Goal: Find specific page/section: Find specific page/section

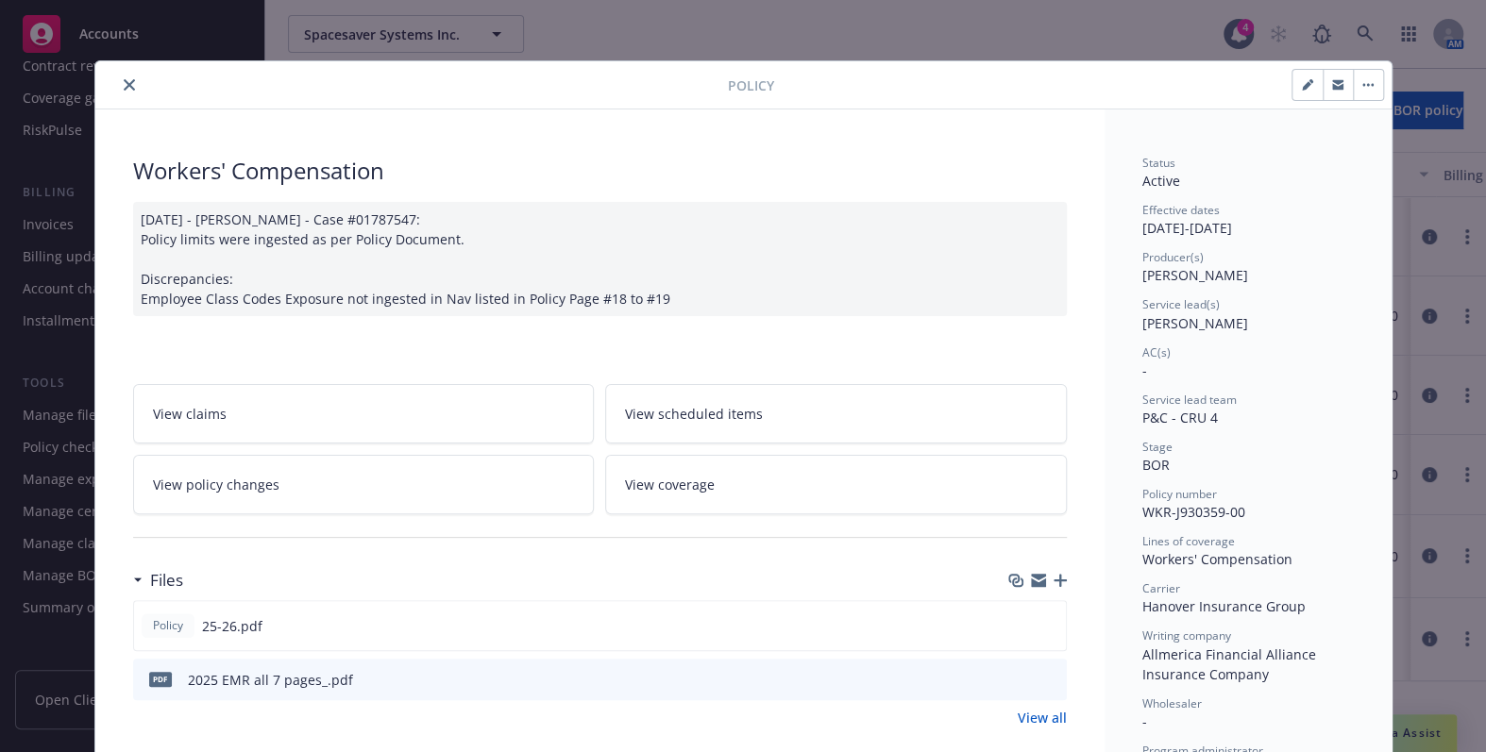
click at [124, 83] on icon "close" at bounding box center [129, 84] width 11 height 11
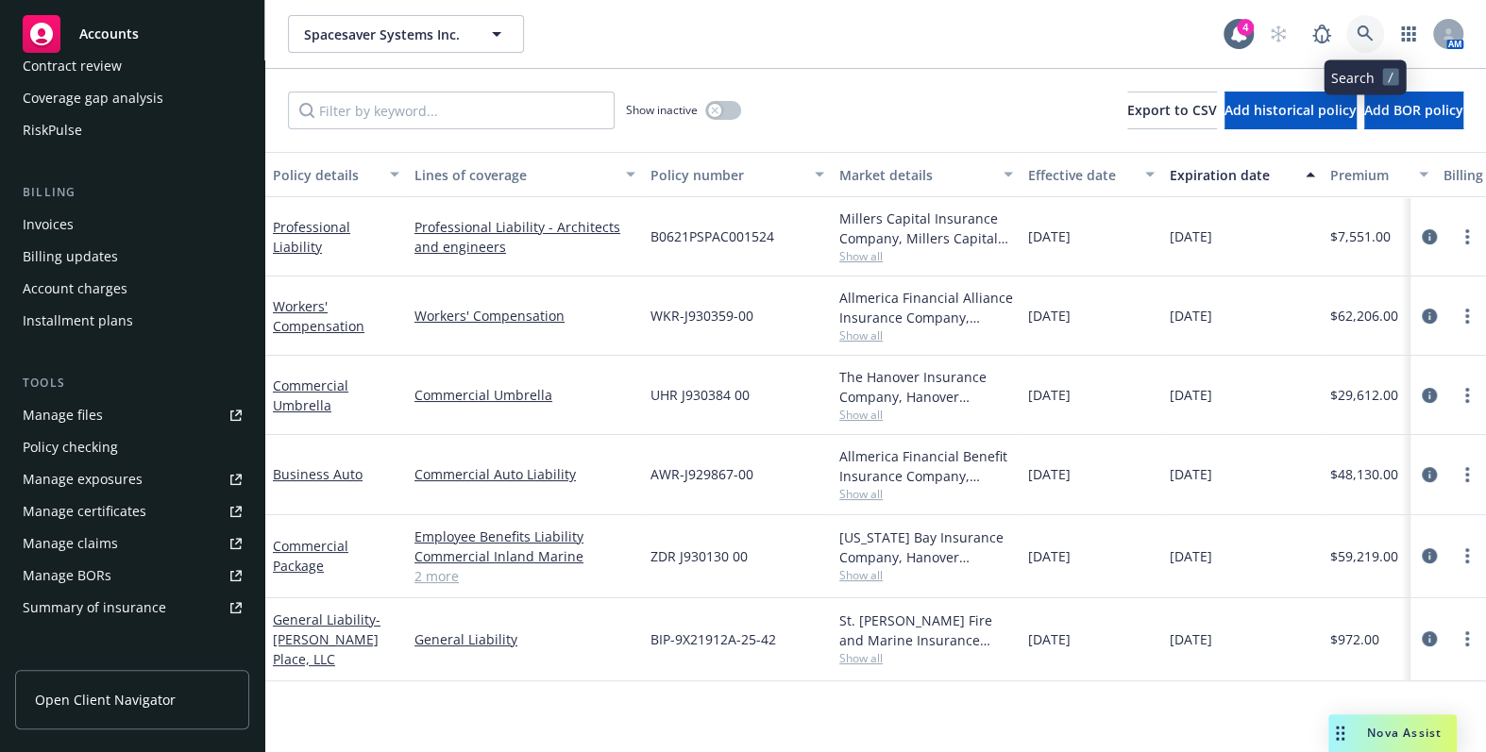
click at [1360, 38] on icon at bounding box center [1364, 33] width 17 height 17
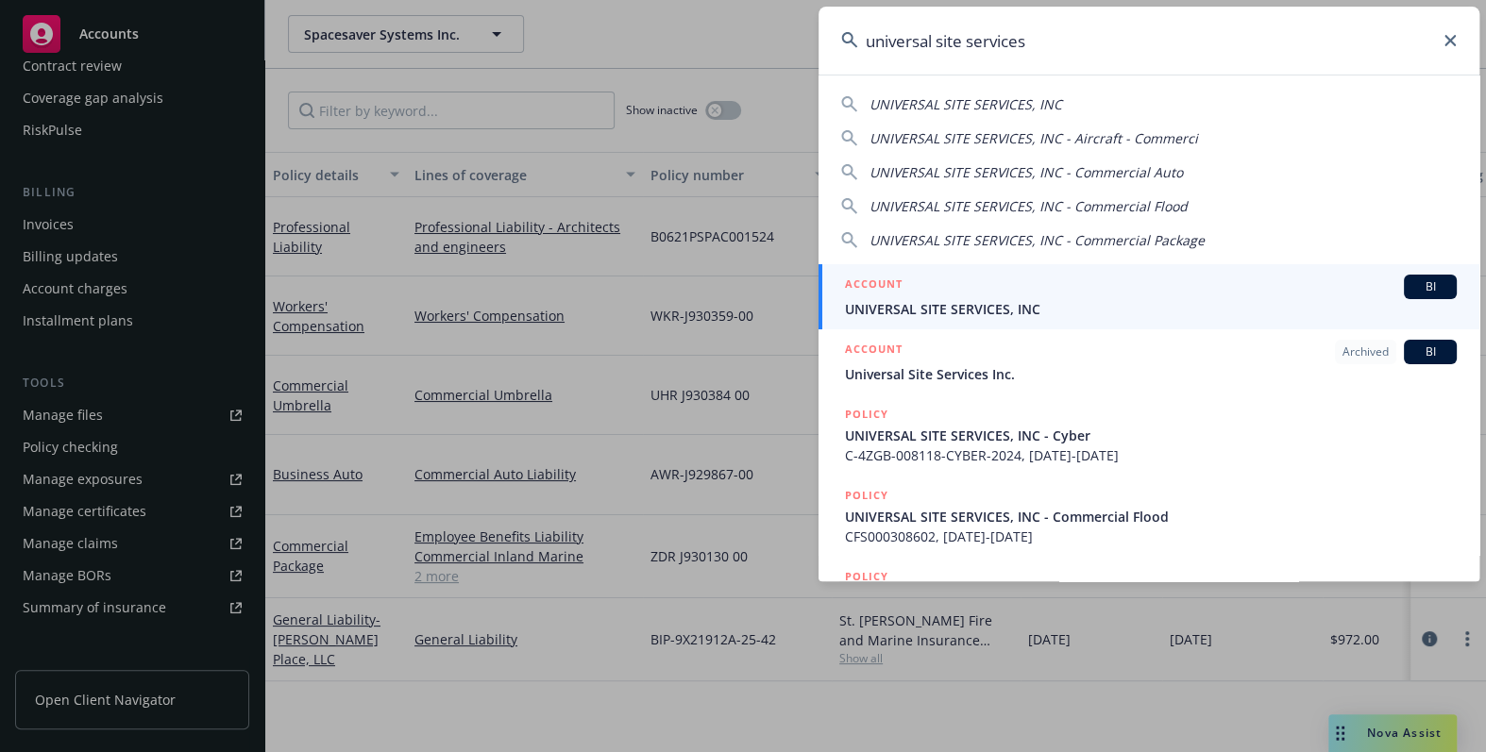
type input "universal site services"
click at [947, 312] on span "UNIVERSAL SITE SERVICES, INC" at bounding box center [1151, 309] width 612 height 20
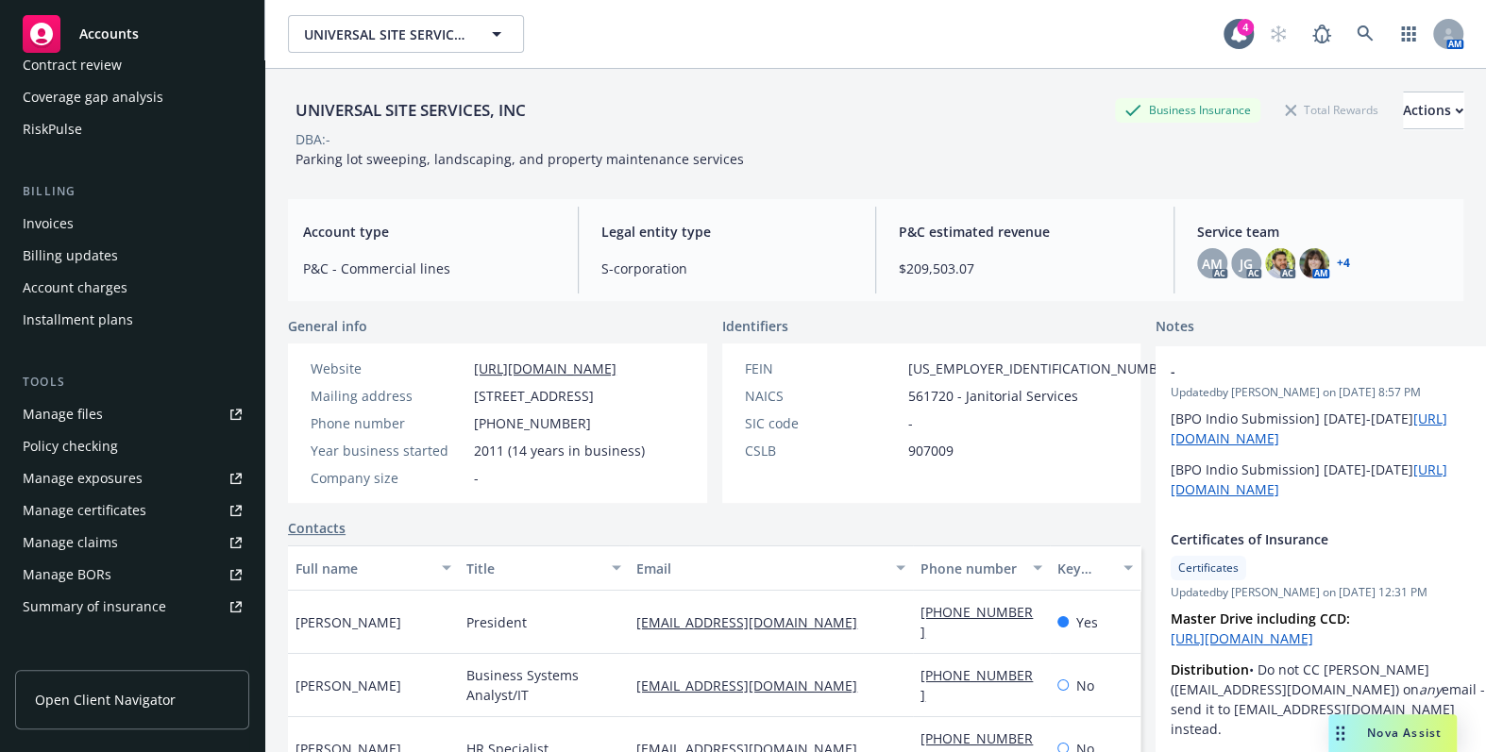
scroll to position [514, 0]
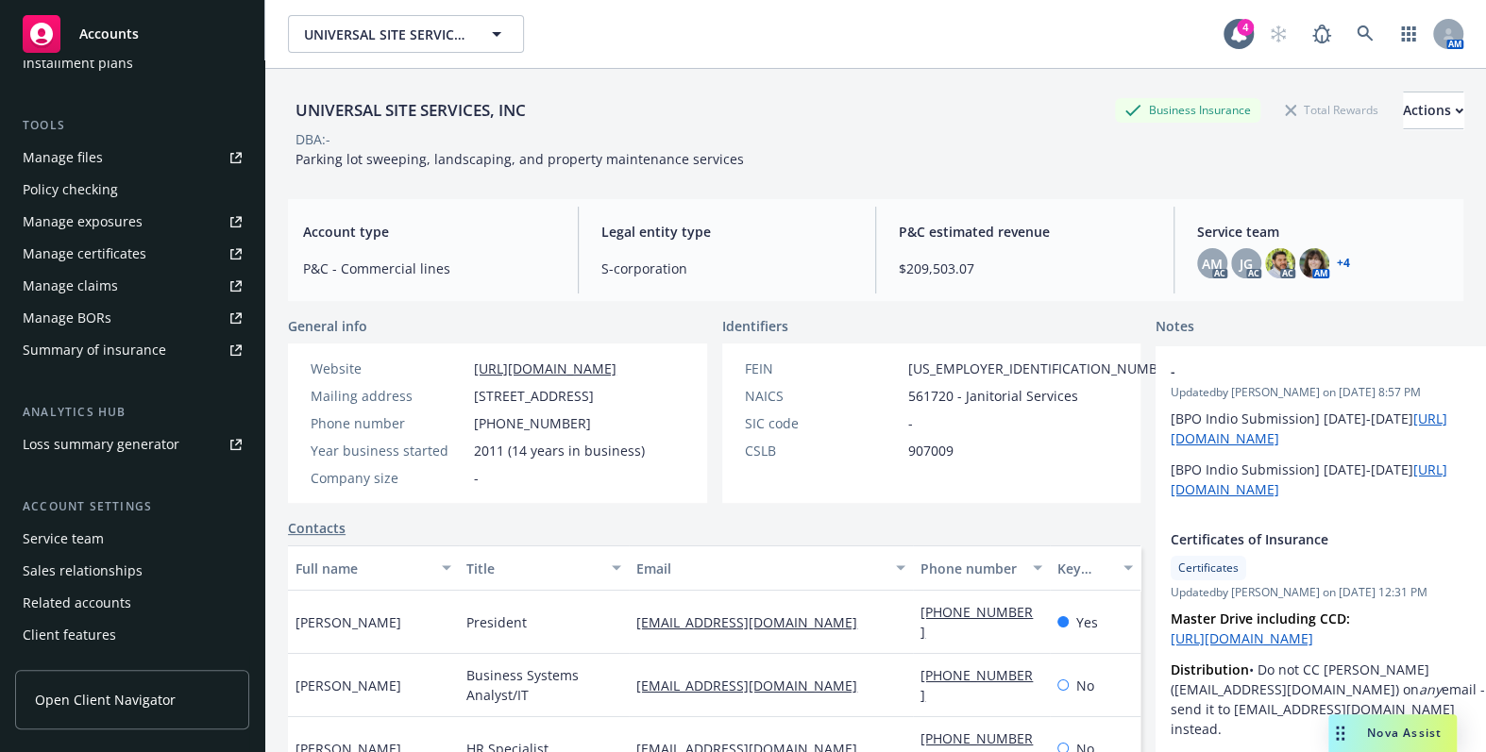
click at [111, 256] on div "Manage certificates" at bounding box center [85, 254] width 124 height 30
click at [1356, 37] on icon at bounding box center [1364, 33] width 17 height 17
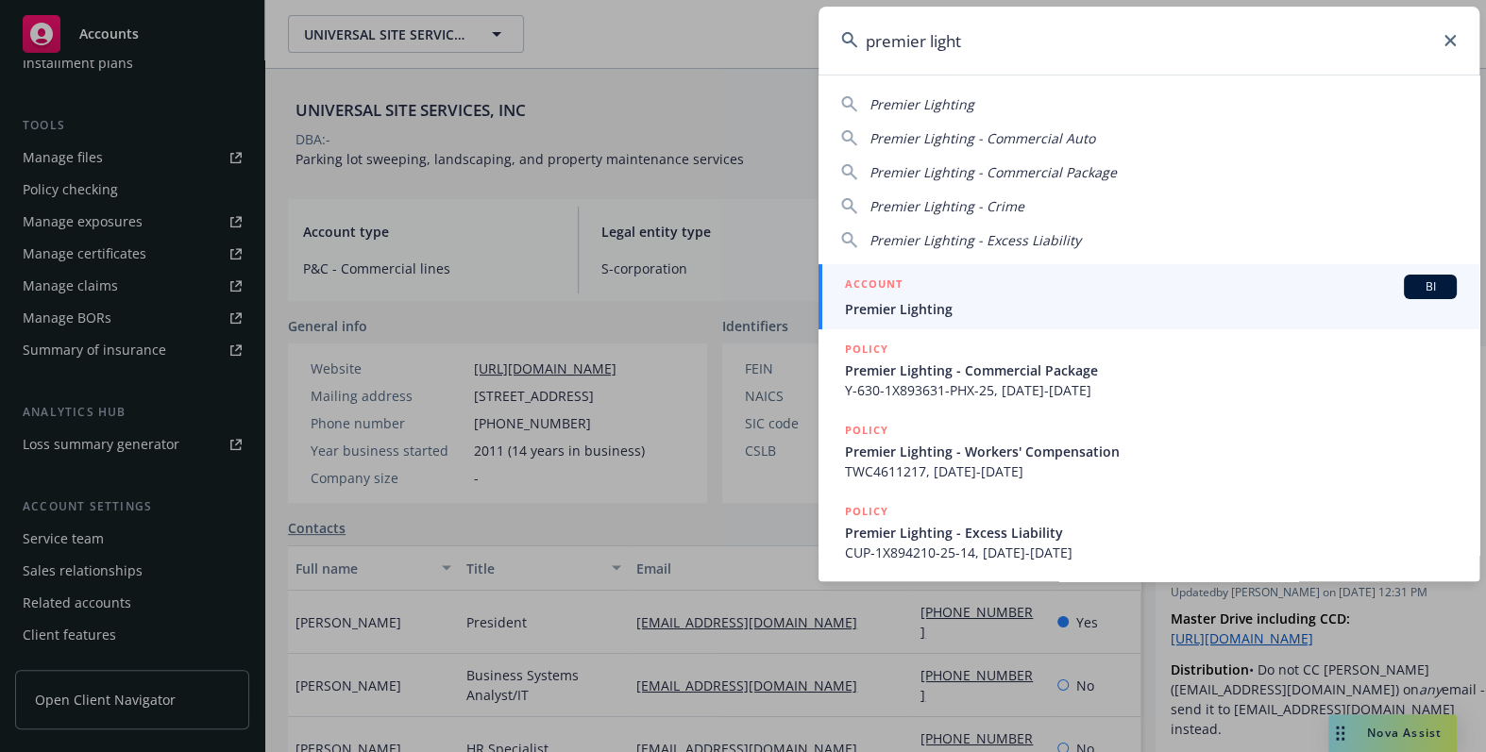
type input "premier light"
click at [944, 303] on span "Premier Lighting" at bounding box center [1151, 309] width 612 height 20
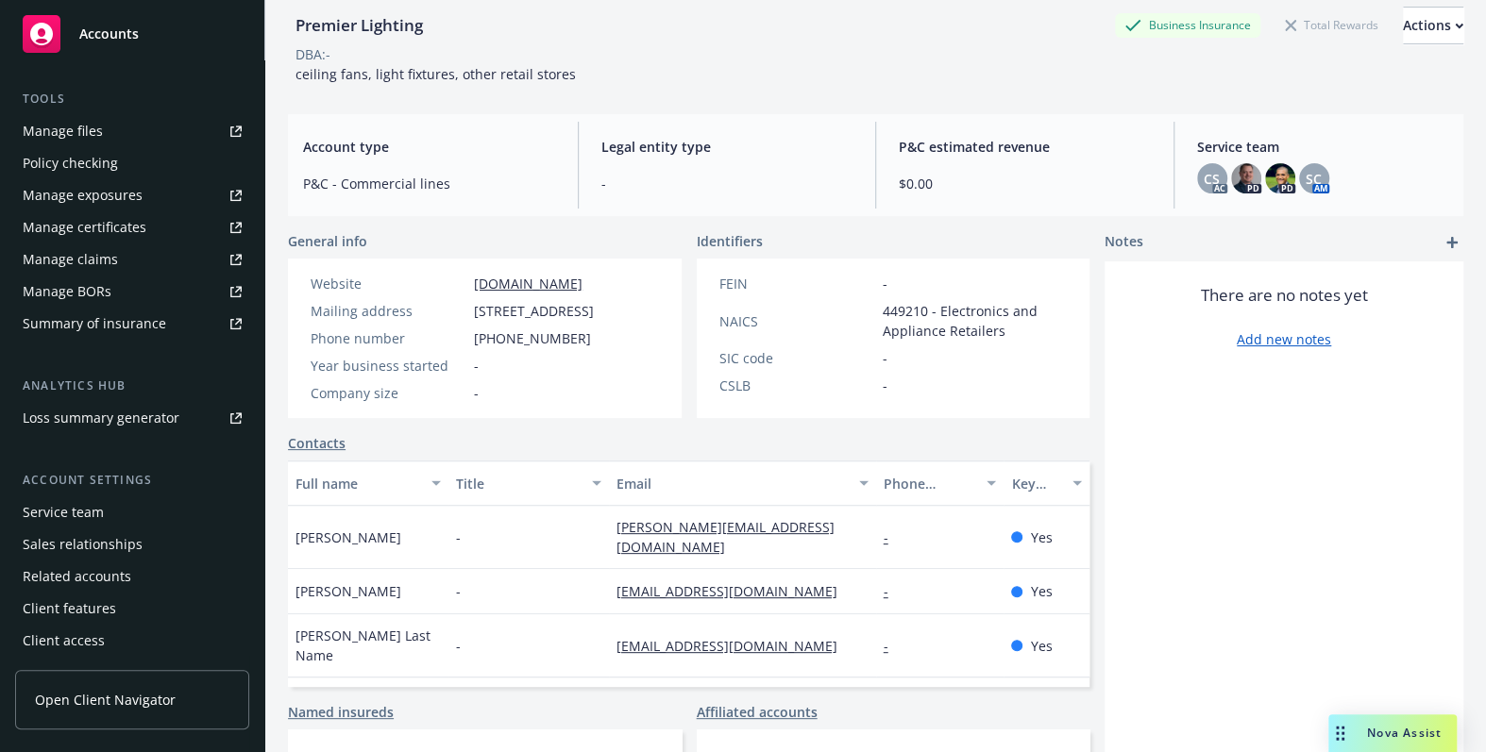
scroll to position [255, 0]
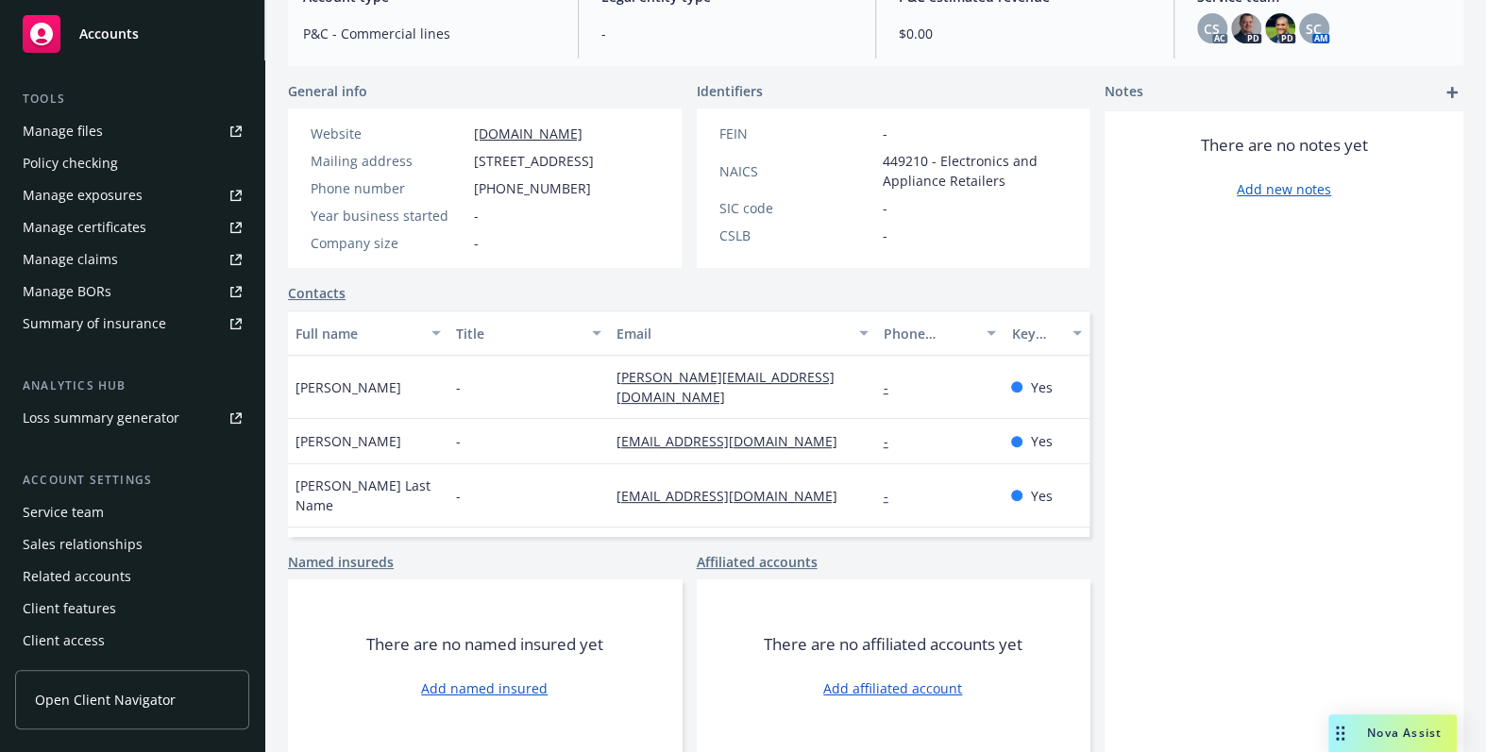
click at [134, 217] on div "Manage certificates" at bounding box center [85, 227] width 124 height 30
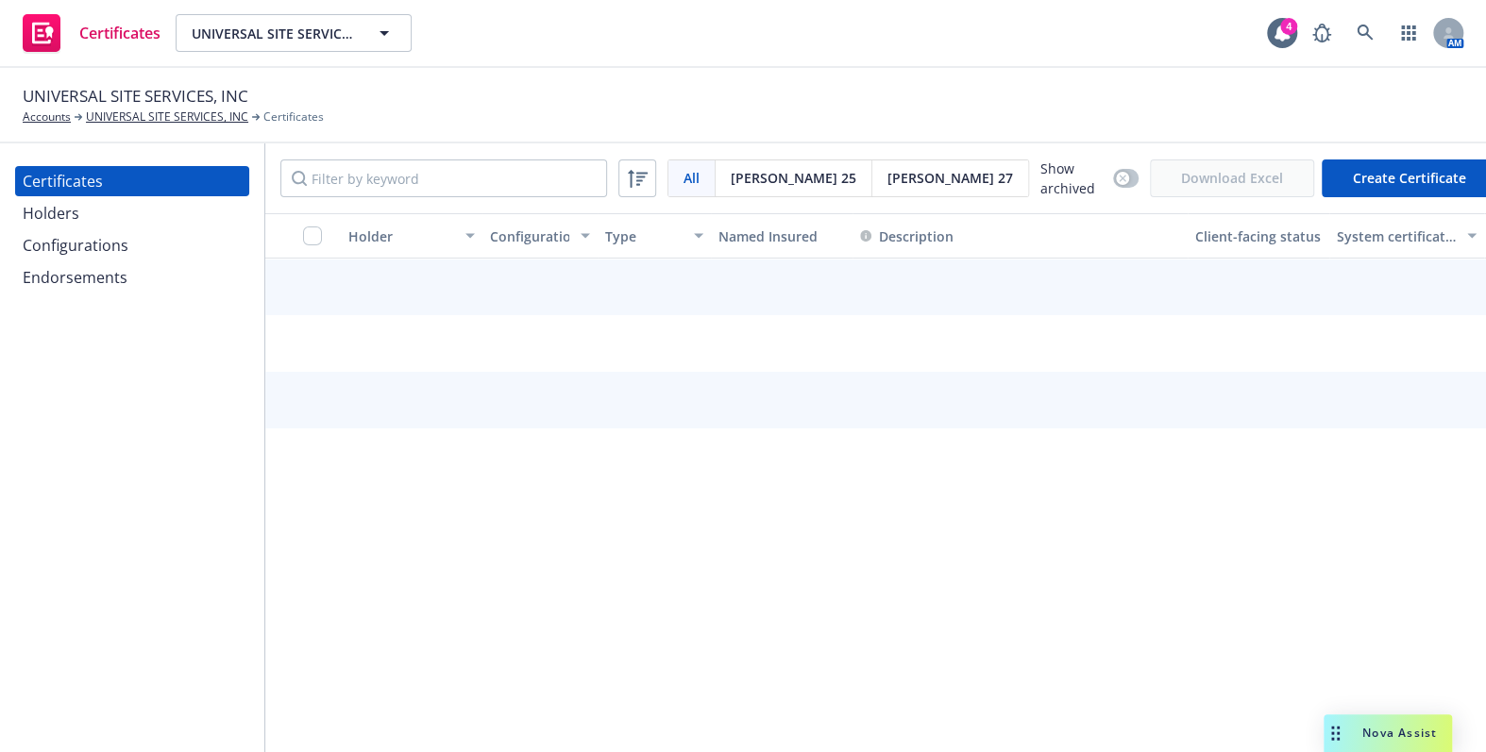
click at [109, 241] on div "Configurations" at bounding box center [76, 245] width 106 height 30
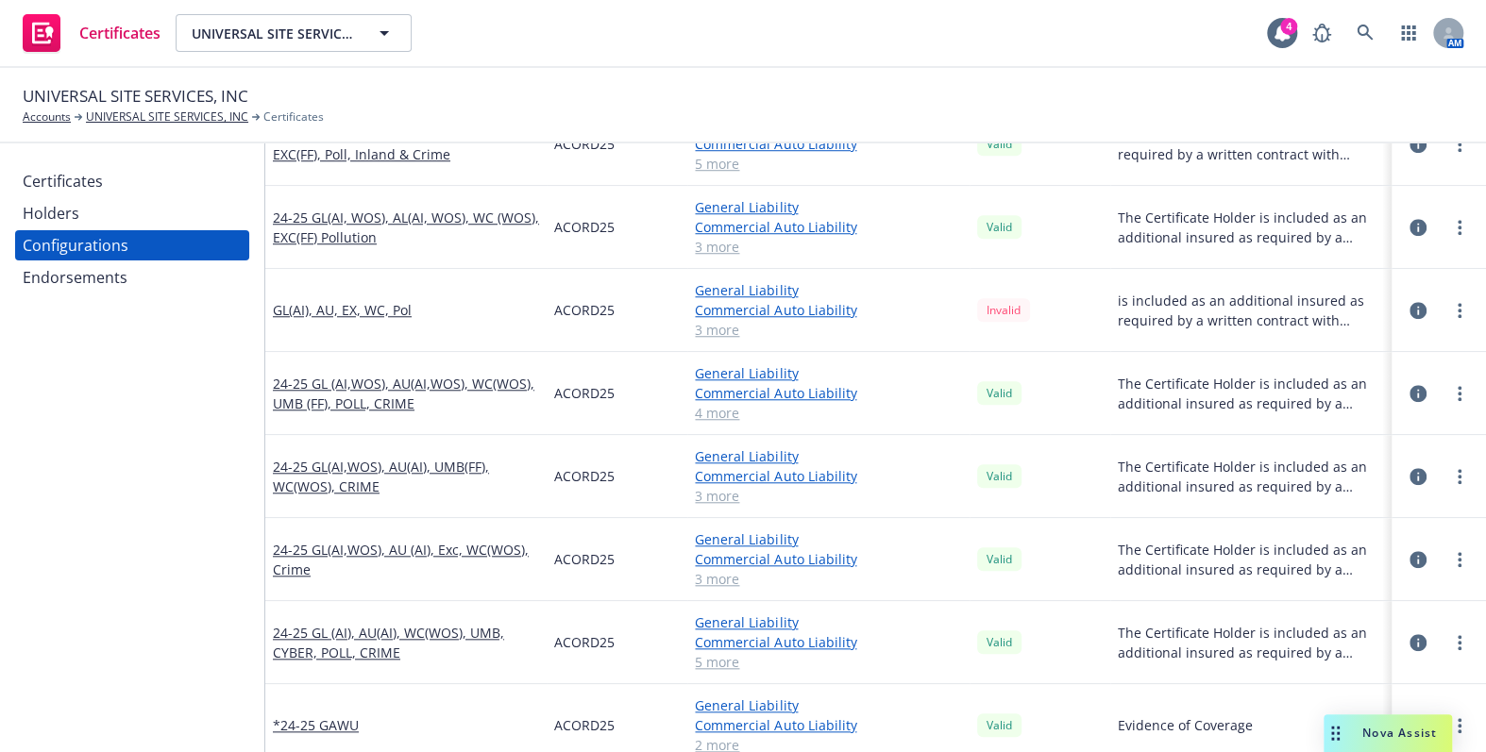
scroll to position [901, 0]
click at [1457, 302] on div at bounding box center [1438, 312] width 79 height 38
click at [1454, 302] on link "more" at bounding box center [1459, 311] width 23 height 23
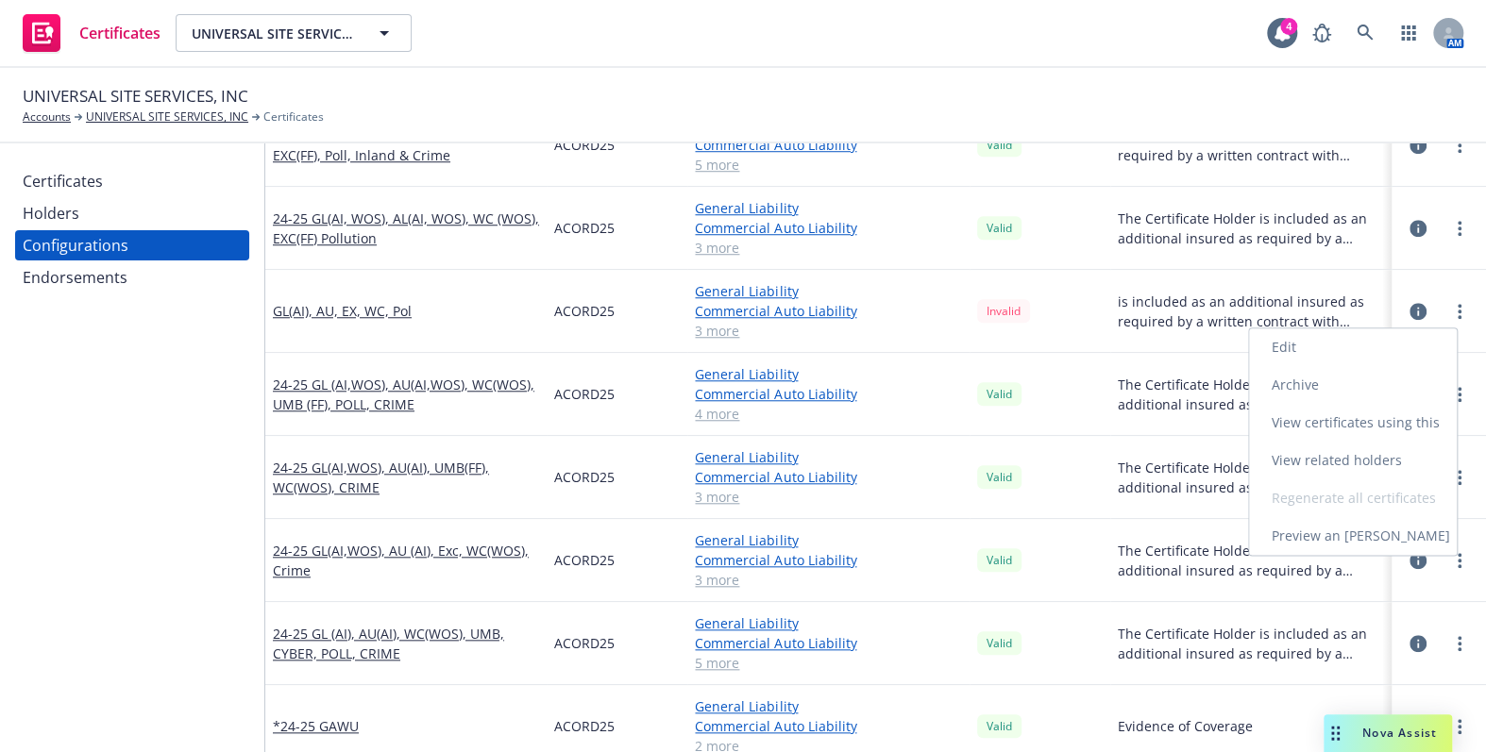
click at [1322, 422] on link "View certificates using this" at bounding box center [1353, 423] width 208 height 38
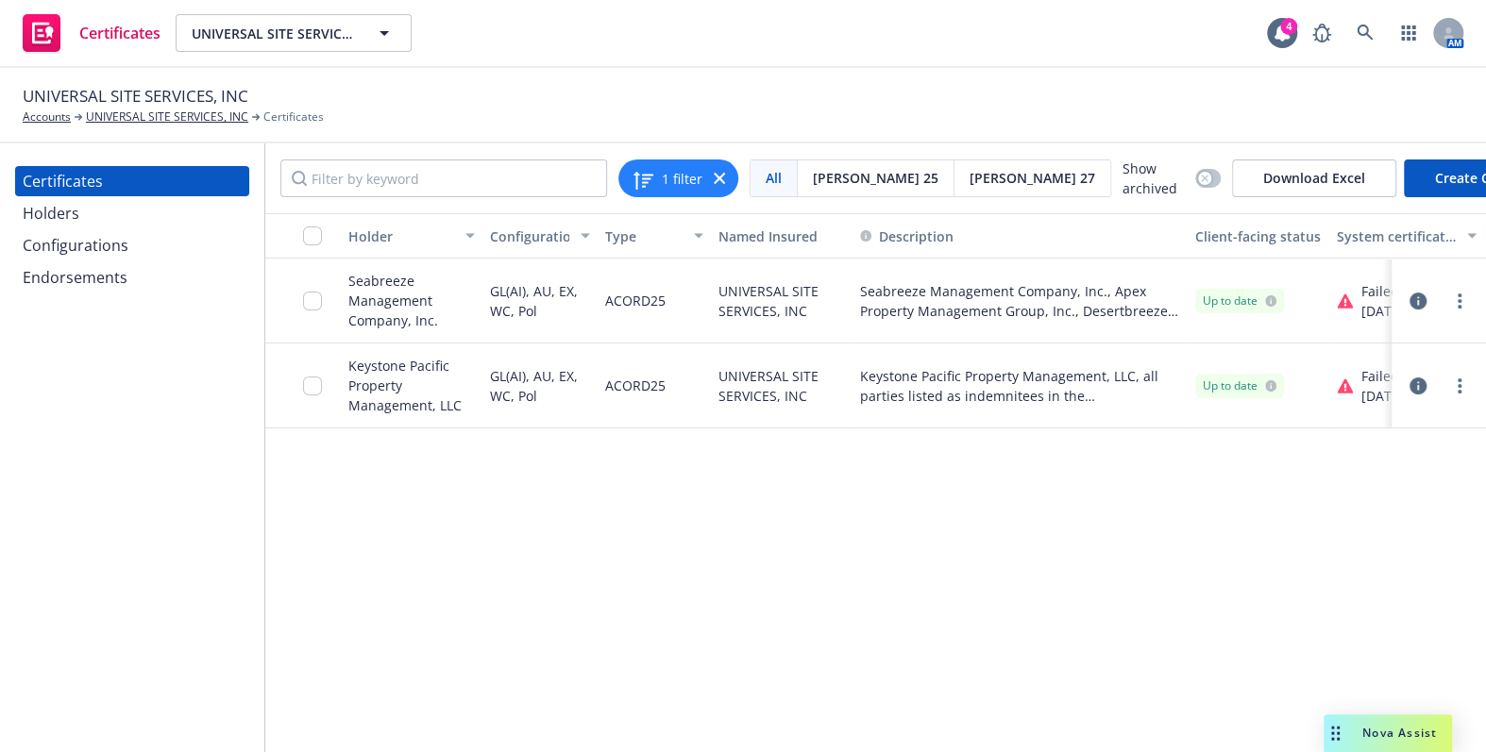
click at [100, 255] on div "Configurations" at bounding box center [76, 245] width 106 height 30
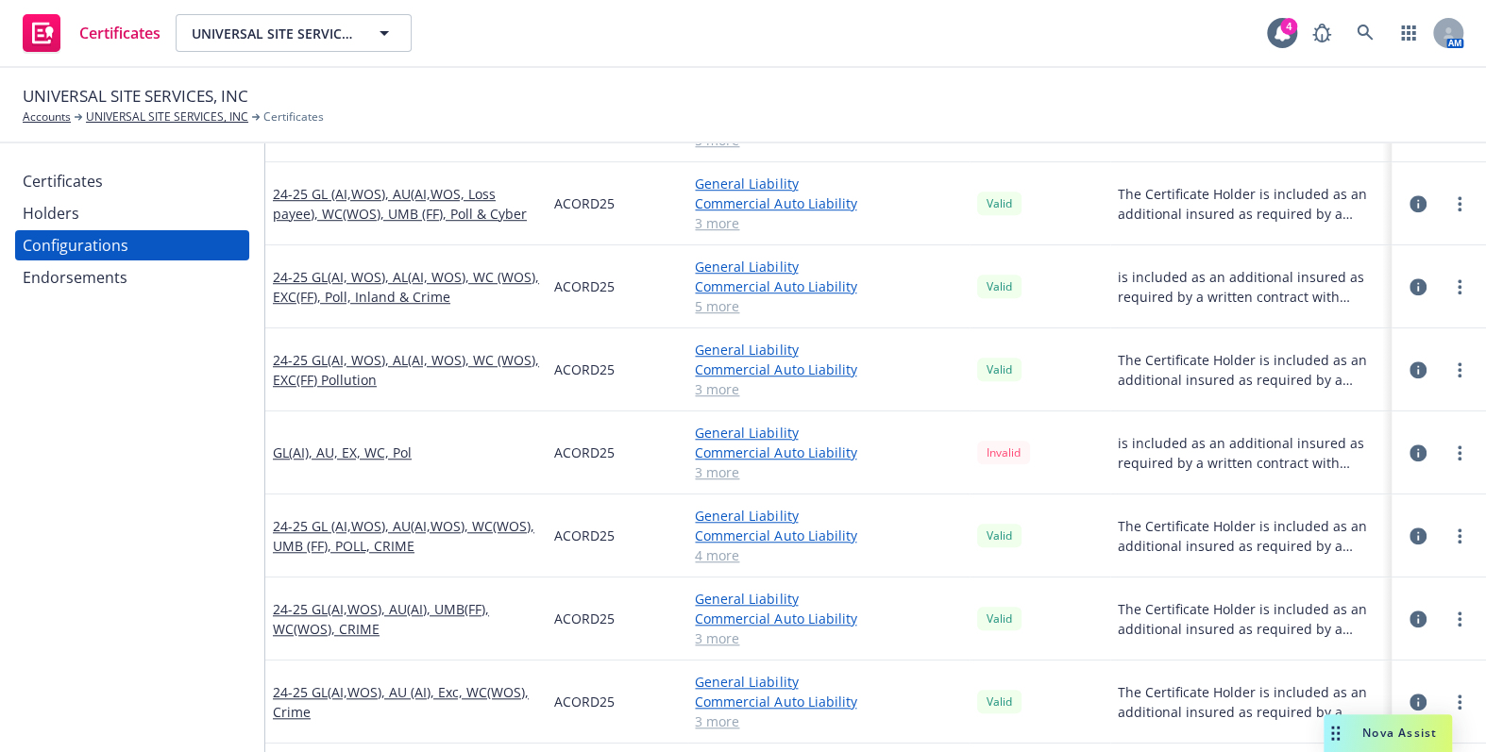
scroll to position [858, 0]
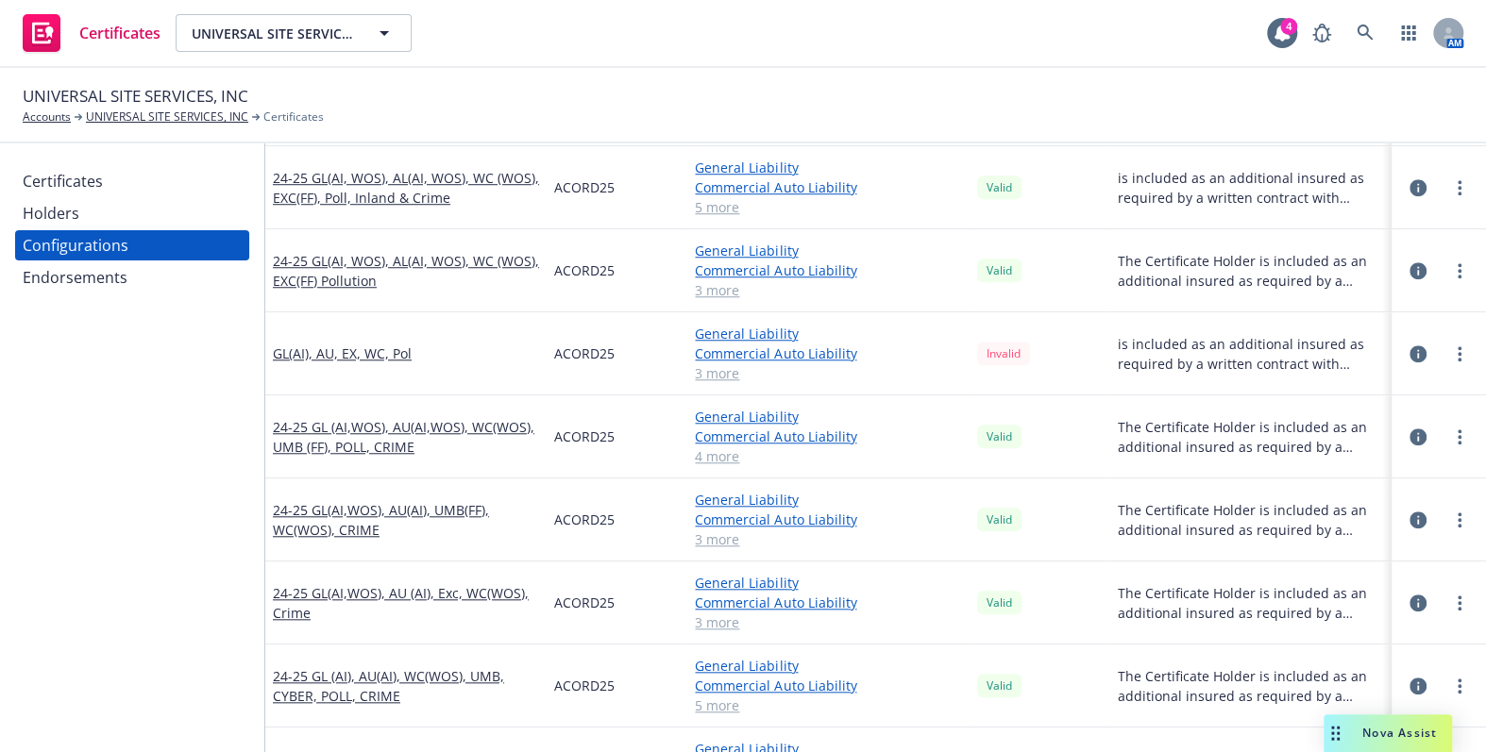
drag, startPoint x: 36, startPoint y: 513, endPoint x: 47, endPoint y: 510, distance: 11.9
click at [36, 513] on div "Certificates Holders Configurations Endorsements" at bounding box center [132, 447] width 264 height 609
